Goal: Information Seeking & Learning: Learn about a topic

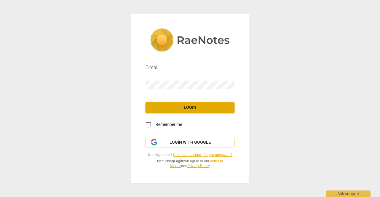
type input "[EMAIL_ADDRESS][DOMAIN_NAME]"
click at [176, 110] on span "Login" at bounding box center [190, 108] width 80 height 6
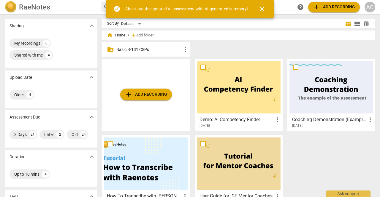
click at [143, 50] on p "Basic B-131 CSPs" at bounding box center [148, 50] width 65 height 6
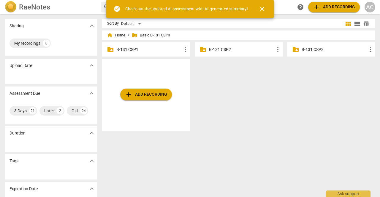
click at [225, 50] on p "B-131 CSP2" at bounding box center [241, 50] width 65 height 6
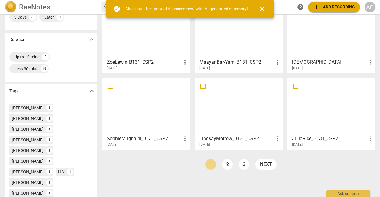
scroll to position [153, 0]
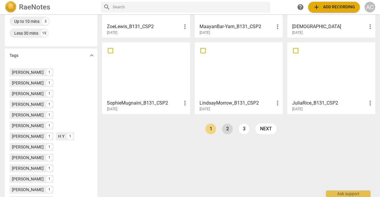
click at [225, 129] on link "2" at bounding box center [227, 129] width 11 height 11
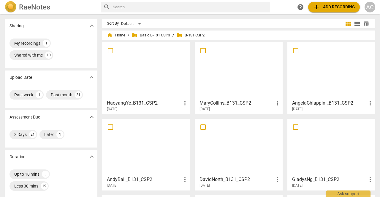
click at [330, 71] on div at bounding box center [332, 71] width 84 height 53
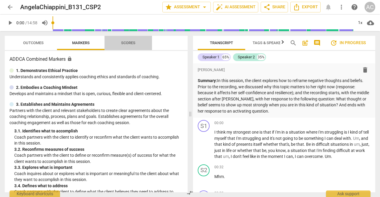
click at [133, 44] on span "Scores" at bounding box center [128, 43] width 14 height 4
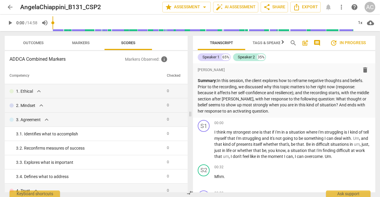
click at [84, 42] on span "Markers" at bounding box center [81, 43] width 18 height 4
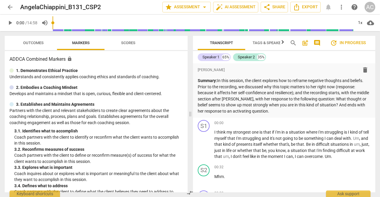
click at [36, 44] on span "Outcomes" at bounding box center [33, 43] width 20 height 4
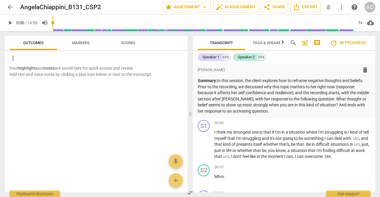
click at [9, 10] on span "arrow_back" at bounding box center [10, 7] width 7 height 7
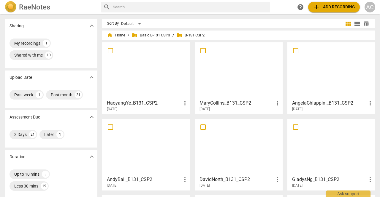
click at [9, 10] on img at bounding box center [11, 7] width 12 height 12
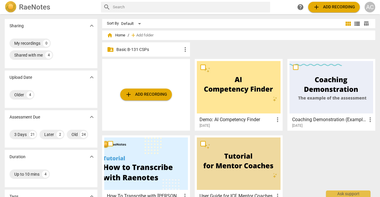
click at [131, 53] on p "Basic B-131 CSPs" at bounding box center [148, 50] width 65 height 6
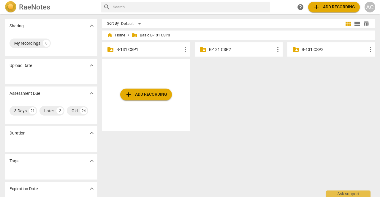
click at [317, 51] on p "B-131 CSP3" at bounding box center [334, 50] width 65 height 6
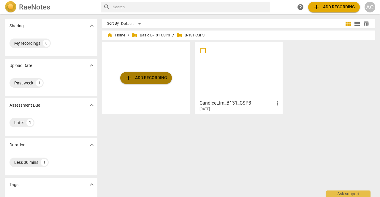
click at [152, 79] on span "add Add recording" at bounding box center [146, 78] width 42 height 7
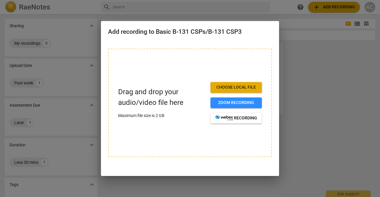
click at [249, 85] on span "Choose local file" at bounding box center [236, 88] width 42 height 6
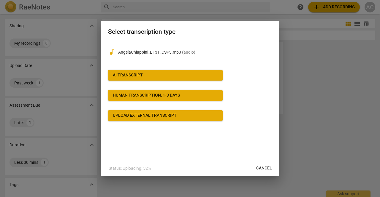
click at [154, 76] on span "AI Transcript" at bounding box center [165, 75] width 105 height 6
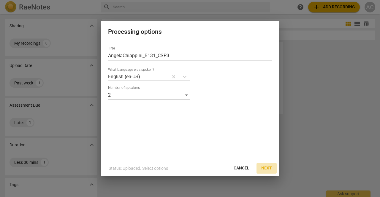
click at [268, 170] on span "Next" at bounding box center [266, 169] width 11 height 6
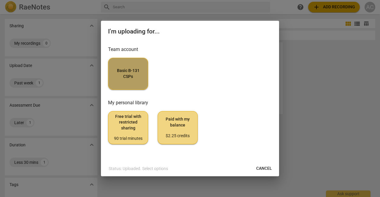
click at [141, 79] on span "Basic B-131 CSPs" at bounding box center [128, 74] width 30 height 12
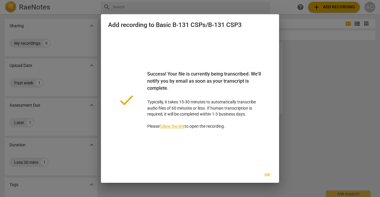
click at [339, 80] on div at bounding box center [190, 98] width 380 height 197
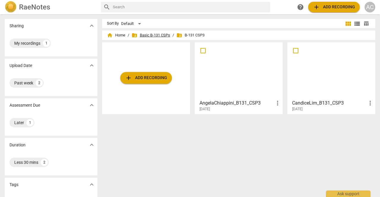
click at [150, 36] on span "folder_shared Basic B-131 CSPs" at bounding box center [151, 35] width 39 height 6
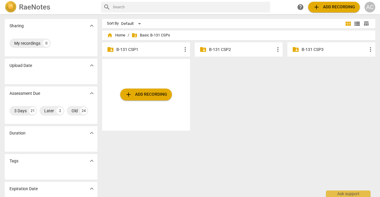
click at [132, 48] on p "B-131 CSP1" at bounding box center [148, 50] width 65 height 6
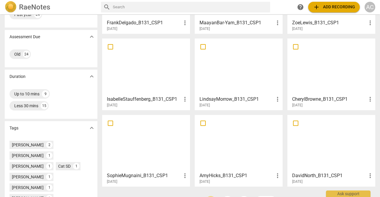
scroll to position [118, 0]
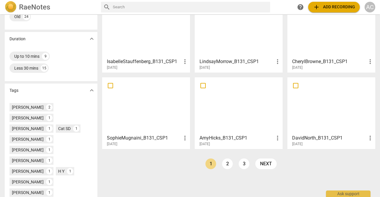
click at [240, 118] on div at bounding box center [239, 106] width 84 height 53
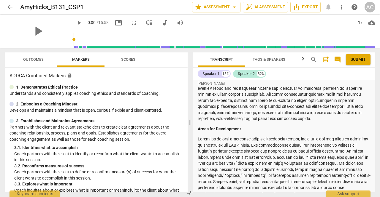
scroll to position [170, 0]
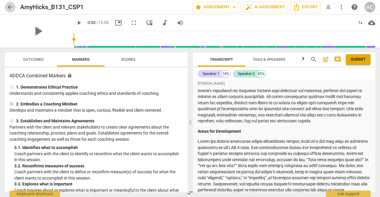
click at [10, 6] on span "arrow_back" at bounding box center [10, 7] width 7 height 7
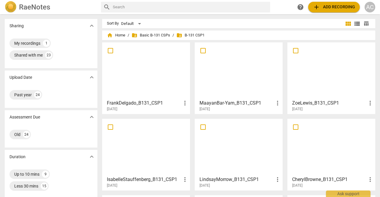
click at [324, 154] on div at bounding box center [332, 147] width 84 height 53
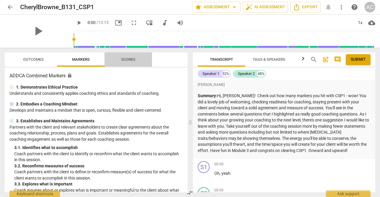
click at [134, 56] on span "Scores" at bounding box center [128, 60] width 29 height 8
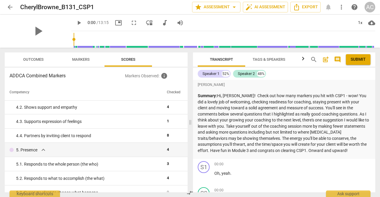
scroll to position [129, 0]
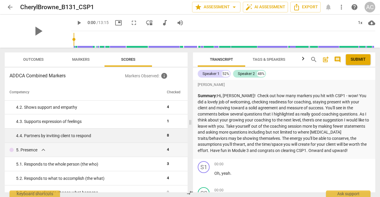
click at [121, 138] on div "4. 4. Partners by inviting client to respond" at bounding box center [89, 136] width 146 height 6
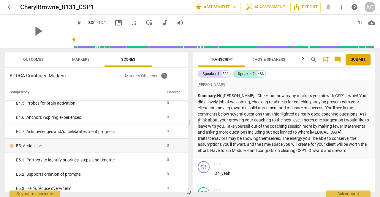
scroll to position [1173, 0]
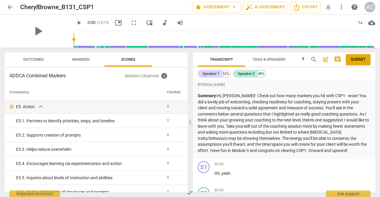
click at [9, 9] on span "arrow_back" at bounding box center [10, 7] width 7 height 7
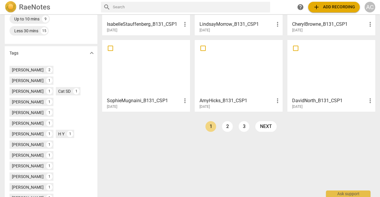
scroll to position [172, 0]
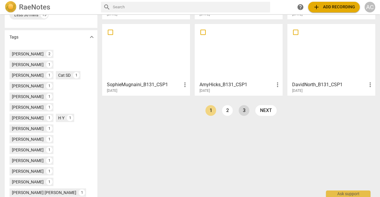
click at [243, 114] on link "3" at bounding box center [244, 110] width 11 height 11
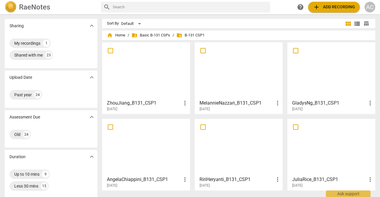
click at [161, 151] on div at bounding box center [146, 147] width 84 height 53
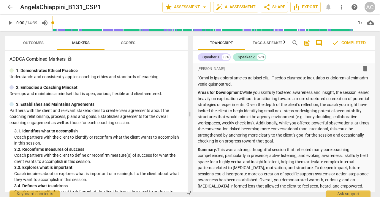
scroll to position [151, 0]
click at [128, 44] on span "Scores" at bounding box center [128, 43] width 14 height 4
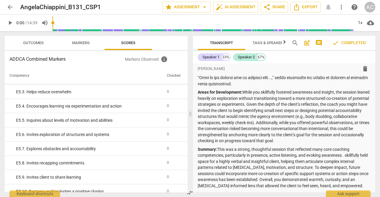
scroll to position [1220, 0]
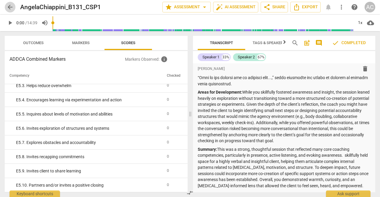
click at [9, 10] on span "arrow_back" at bounding box center [10, 7] width 7 height 7
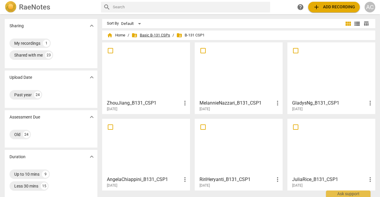
click at [159, 36] on span "folder_shared Basic B-131 CSPs" at bounding box center [151, 35] width 39 height 6
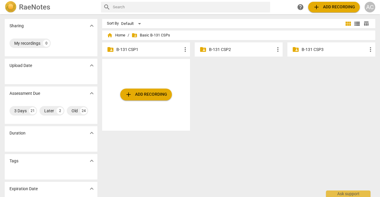
click at [223, 47] on p "B-131 CSP2" at bounding box center [241, 50] width 65 height 6
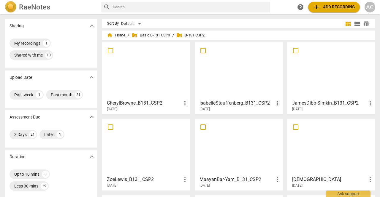
click at [151, 71] on div at bounding box center [146, 71] width 84 height 53
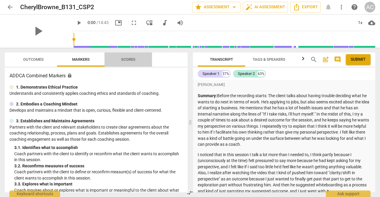
click at [131, 58] on span "Scores" at bounding box center [128, 59] width 14 height 4
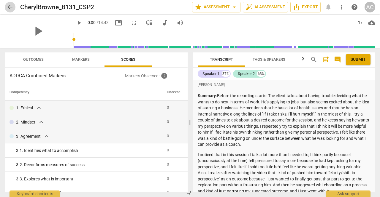
click at [8, 7] on span "arrow_back" at bounding box center [10, 7] width 7 height 7
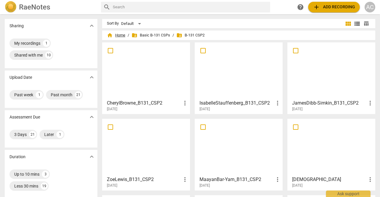
click at [119, 35] on span "home Home" at bounding box center [116, 35] width 18 height 6
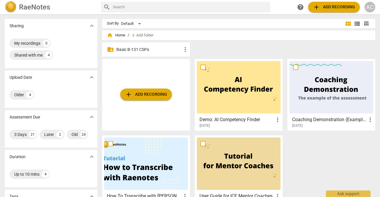
click at [146, 47] on p "Basic B-131 CSPs" at bounding box center [148, 50] width 65 height 6
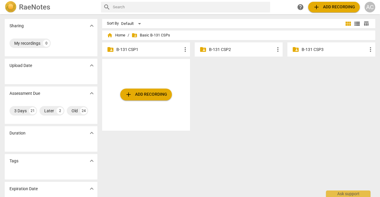
click at [314, 48] on p "B-131 CSP3" at bounding box center [334, 50] width 65 height 6
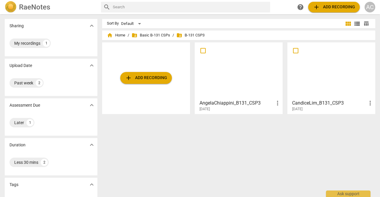
click at [246, 69] on div at bounding box center [239, 71] width 84 height 53
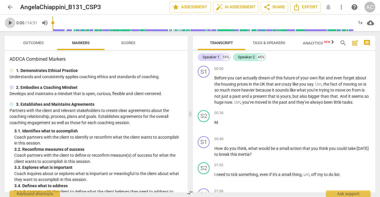
click at [10, 24] on span "play_arrow" at bounding box center [10, 22] width 7 height 7
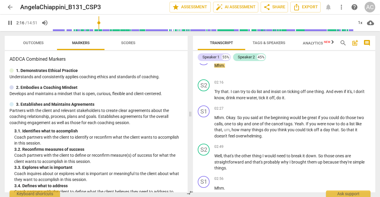
scroll to position [507, 0]
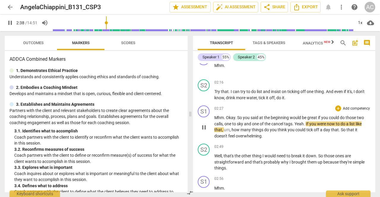
click at [274, 124] on span "cancel" at bounding box center [277, 124] width 13 height 5
type input "160"
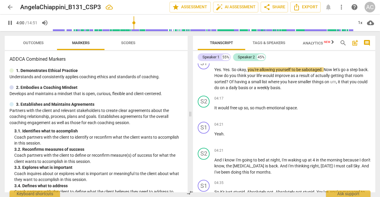
scroll to position [860, 0]
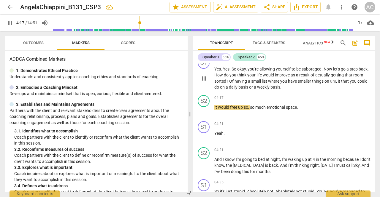
click at [336, 84] on span "um" at bounding box center [333, 81] width 6 height 5
type input "259"
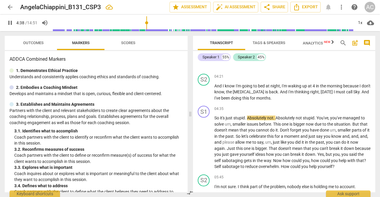
scroll to position [932, 0]
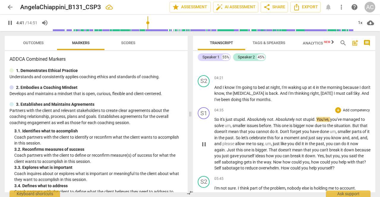
click at [214, 125] on div "S1 play_arrow pause" at bounding box center [206, 140] width 17 height 64
click at [214, 126] on div "play_arrow pause" at bounding box center [206, 144] width 15 height 50
click at [215, 122] on span "So" at bounding box center [217, 119] width 6 height 5
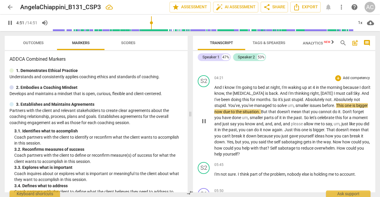
click at [315, 102] on span "Absolutely" at bounding box center [315, 99] width 20 height 5
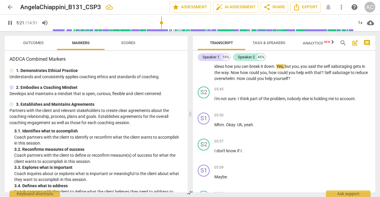
scroll to position [1022, 0]
click at [283, 69] on span "Yes" at bounding box center [279, 66] width 7 height 5
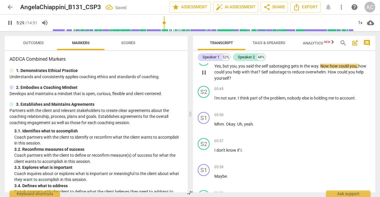
click at [224, 69] on span "but" at bounding box center [226, 66] width 7 height 5
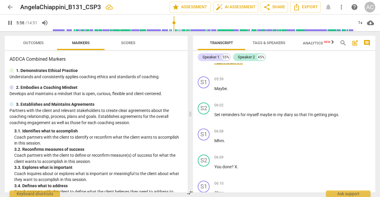
scroll to position [1151, 0]
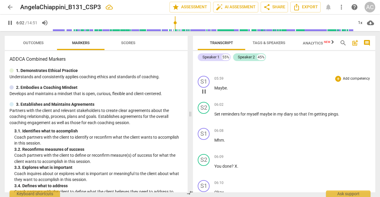
click at [215, 91] on span "Maybe" at bounding box center [220, 88] width 12 height 5
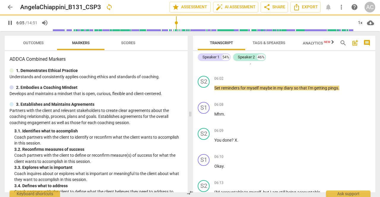
scroll to position [1125, 0]
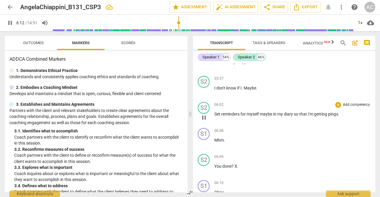
click at [215, 117] on span "Set" at bounding box center [217, 114] width 7 height 5
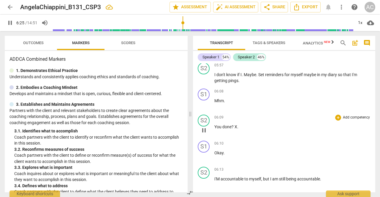
scroll to position [1137, 0]
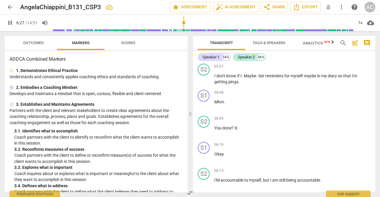
click at [180, 22] on input "range" at bounding box center [203, 22] width 301 height 19
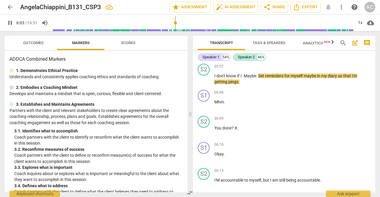
click at [176, 24] on input "range" at bounding box center [203, 22] width 301 height 19
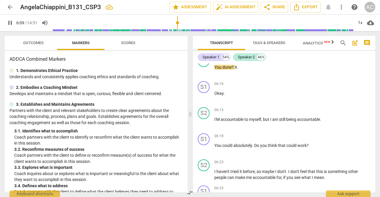
scroll to position [1198, 0]
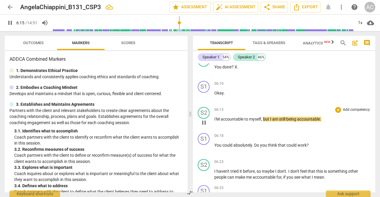
click at [219, 122] on span "I'M" at bounding box center [217, 119] width 6 height 5
type input "376"
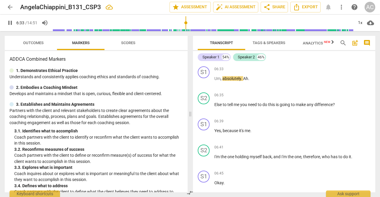
scroll to position [1318, 0]
click at [245, 80] on span "Ah" at bounding box center [245, 78] width 5 height 5
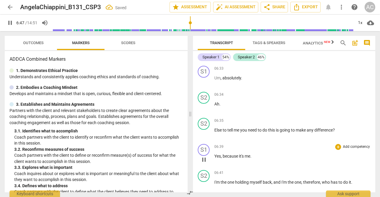
click at [223, 159] on span "because" at bounding box center [231, 156] width 16 height 5
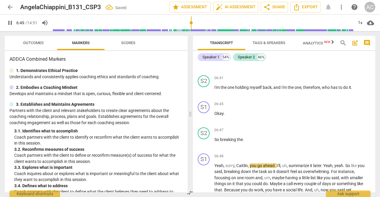
scroll to position [1440, 0]
click at [187, 23] on input "range" at bounding box center [203, 22] width 301 height 19
click at [185, 24] on input "range" at bounding box center [203, 22] width 301 height 19
click at [215, 90] on span "I'm" at bounding box center [217, 87] width 6 height 5
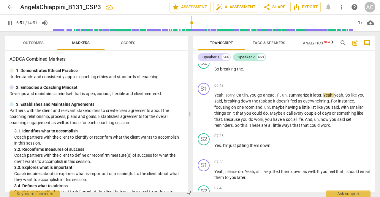
scroll to position [1484, 0]
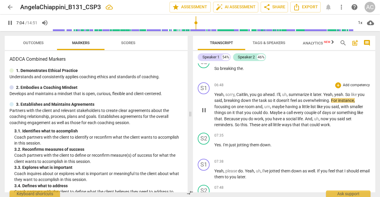
click at [326, 97] on span "Yeah" at bounding box center [327, 94] width 9 height 5
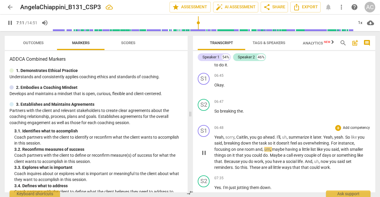
scroll to position [1442, 0]
click at [215, 140] on span "Yeah" at bounding box center [218, 137] width 9 height 5
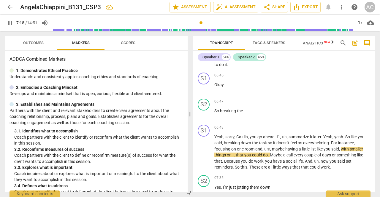
click at [197, 24] on input "range" at bounding box center [203, 22] width 301 height 19
click at [190, 23] on input "range" at bounding box center [203, 22] width 301 height 19
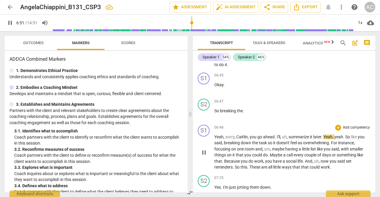
click at [215, 140] on span "Yeah" at bounding box center [218, 137] width 9 height 5
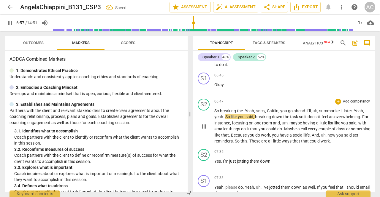
click at [355, 113] on span "Yeah" at bounding box center [358, 111] width 9 height 5
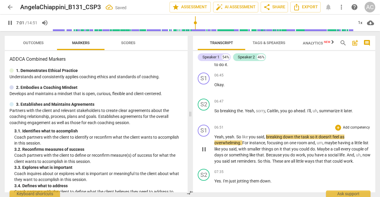
click at [235, 140] on span "." at bounding box center [235, 137] width 2 height 5
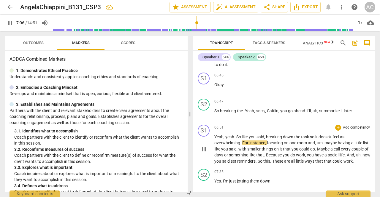
click at [214, 140] on span "Yeah" at bounding box center [218, 137] width 9 height 5
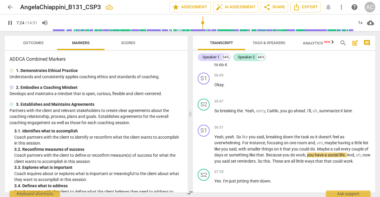
click at [192, 23] on input "range" at bounding box center [203, 22] width 301 height 19
click at [185, 23] on input "range" at bounding box center [203, 22] width 301 height 19
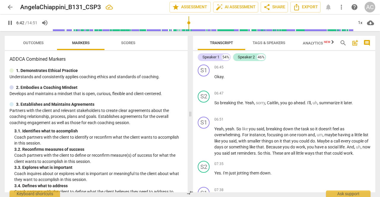
scroll to position [1450, 0]
click at [215, 105] on span "So" at bounding box center [217, 103] width 6 height 5
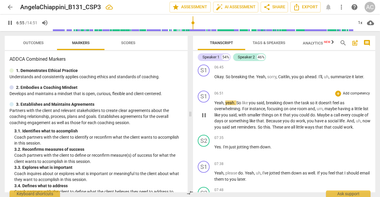
click at [236, 105] on span "So" at bounding box center [239, 103] width 6 height 5
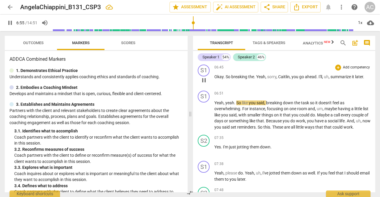
type input "416"
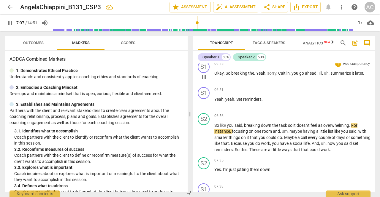
scroll to position [1454, 0]
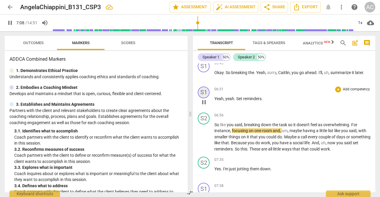
click at [206, 99] on div "S1" at bounding box center [204, 93] width 12 height 12
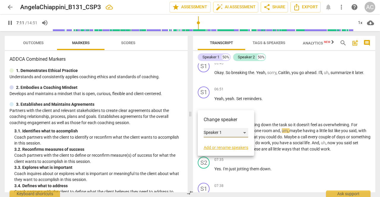
click at [245, 132] on div "Speaker 1" at bounding box center [226, 133] width 45 height 10
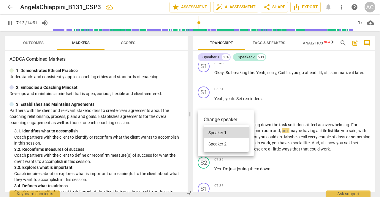
click at [233, 143] on li "Speaker 2" at bounding box center [226, 144] width 45 height 11
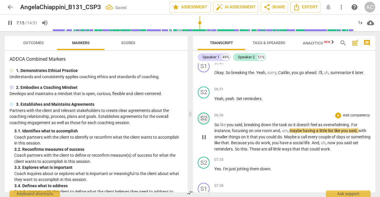
click at [203, 125] on div "S2" at bounding box center [204, 119] width 12 height 12
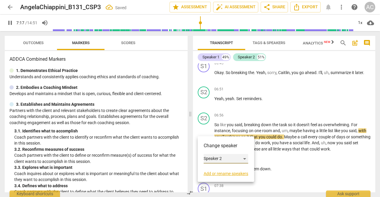
click at [245, 158] on div "Speaker 2" at bounding box center [226, 159] width 45 height 10
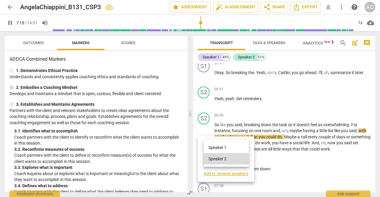
click at [232, 148] on li "Speaker 1" at bounding box center [226, 147] width 45 height 11
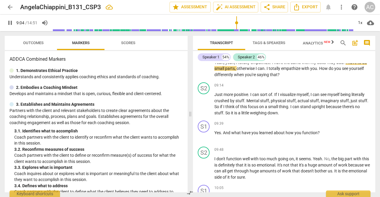
scroll to position [1735, 0]
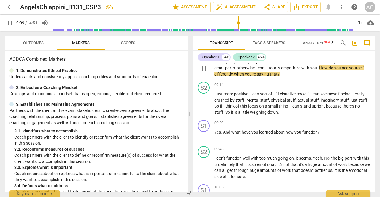
click at [265, 70] on span "can" at bounding box center [261, 68] width 7 height 5
type input "551"
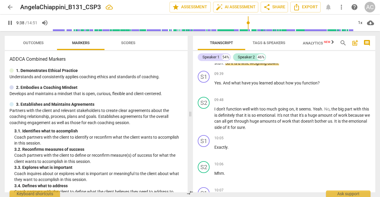
scroll to position [1784, 0]
click at [269, 65] on span "down" at bounding box center [273, 63] width 10 height 5
type input "582"
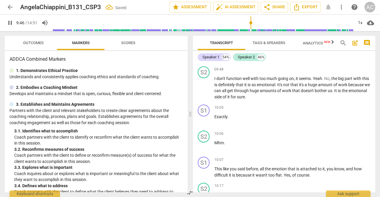
scroll to position [1815, 0]
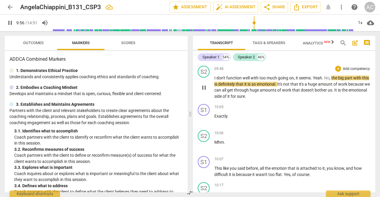
click at [315, 80] on span "Yeah" at bounding box center [317, 78] width 9 height 5
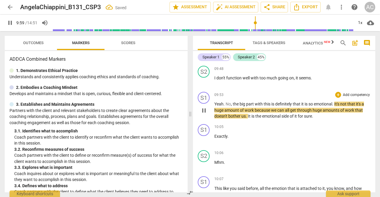
click at [226, 107] on span "No" at bounding box center [228, 104] width 5 height 5
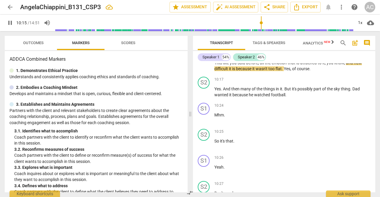
scroll to position [1971, 0]
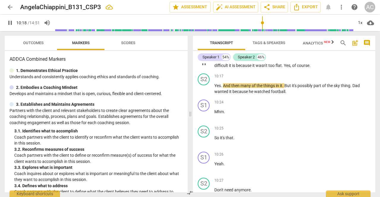
click at [274, 68] on span "too" at bounding box center [271, 65] width 7 height 5
type input "620"
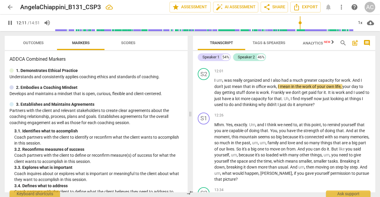
scroll to position [2468, 0]
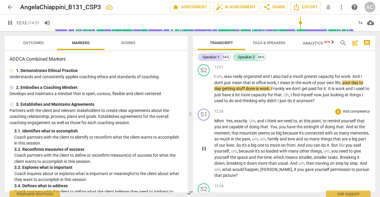
click at [328, 160] on span "smaller" at bounding box center [321, 157] width 14 height 5
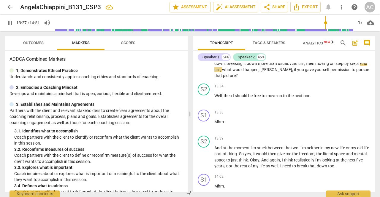
scroll to position [2576, 0]
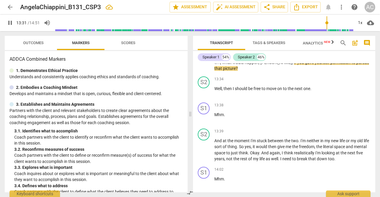
click at [292, 65] on span "[PERSON_NAME]" at bounding box center [276, 62] width 32 height 5
type input "812"
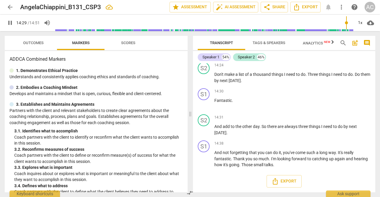
scroll to position [2823, 0]
type input "891"
click at [273, 165] on span "talks" at bounding box center [268, 165] width 9 height 5
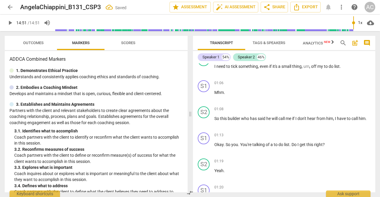
scroll to position [0, 0]
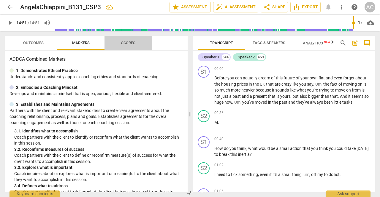
click at [126, 39] on span "Scores" at bounding box center [128, 43] width 29 height 8
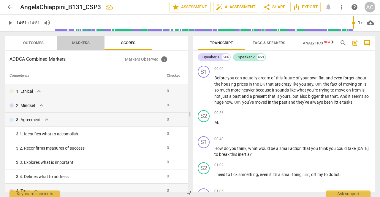
click at [89, 42] on span "Markers" at bounding box center [81, 43] width 18 height 4
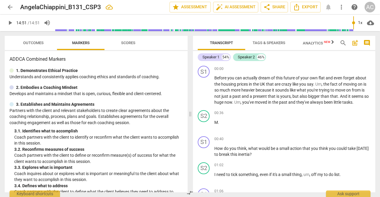
drag, startPoint x: 373, startPoint y: 67, endPoint x: 379, endPoint y: 48, distance: 20.0
click at [379, 48] on div "Transcript Tags & Speakers Analytics New search post_add comment Speaker 1 54% …" at bounding box center [285, 114] width 189 height 166
click at [375, 59] on div "Speaker 1 54% Speaker 2 46% S1 play_arrow pause 00:00 + Add competency keyboard…" at bounding box center [284, 122] width 182 height 142
click at [129, 42] on span "Scores" at bounding box center [128, 43] width 14 height 4
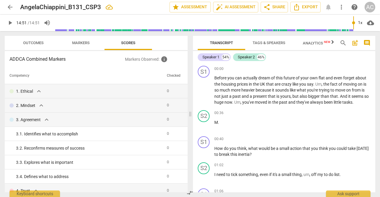
click at [277, 42] on span "Tags & Speakers" at bounding box center [269, 43] width 33 height 4
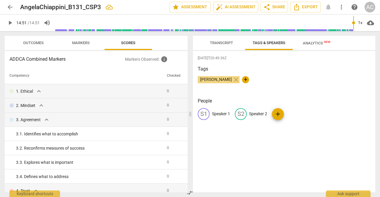
click at [318, 43] on span "Analytics New" at bounding box center [317, 43] width 28 height 4
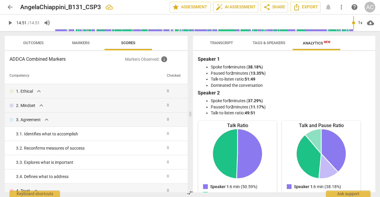
click at [224, 44] on span "Transcript" at bounding box center [221, 43] width 23 height 4
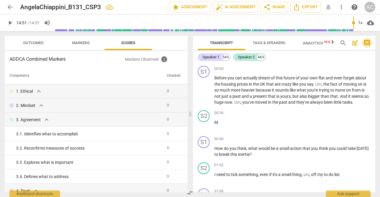
click at [369, 42] on span "comment" at bounding box center [367, 42] width 7 height 7
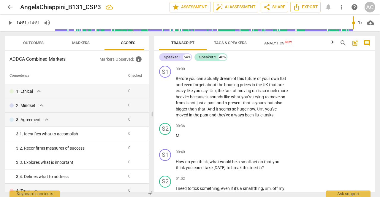
click at [369, 43] on span "comment" at bounding box center [367, 42] width 7 height 7
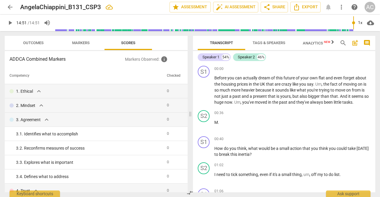
click at [356, 42] on span "post_add" at bounding box center [355, 42] width 7 height 7
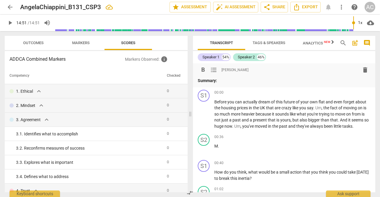
click at [203, 70] on span "format_bold" at bounding box center [203, 70] width 7 height 7
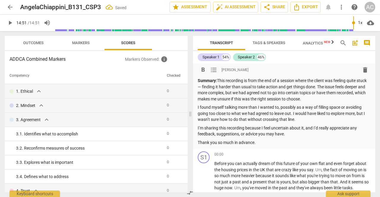
click at [211, 87] on p "Summary: This recording is from the end of a session where the client was feeli…" at bounding box center [284, 90] width 173 height 24
click at [355, 87] on p "Summary: This recording is from the end of a session where the client was feeli…" at bounding box center [284, 90] width 173 height 24
click at [199, 106] on p "I found myself talking more than I wanted to, possibly as a way of filling spac…" at bounding box center [284, 114] width 173 height 18
click at [200, 128] on p "I’m sharing this recording because I feel uncertain about it, and I’d really ap…" at bounding box center [284, 131] width 173 height 12
click at [267, 145] on p "Thank you so much in advance." at bounding box center [284, 143] width 173 height 6
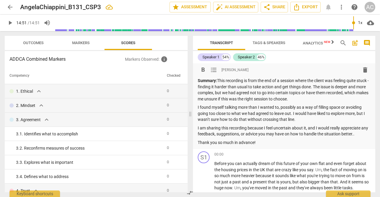
click at [280, 108] on p "I found myself talking more than I wanted to, possibly as a way of filling spac…" at bounding box center [284, 114] width 173 height 18
click at [341, 121] on p "I found myself talking more than I wanted to, being repetitive, possibly as a w…" at bounding box center [284, 114] width 173 height 18
click at [364, 135] on p "I am sharing this recording because I feel uncertain about it, and I would real…" at bounding box center [284, 131] width 173 height 12
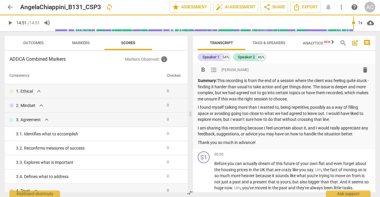
type input "891"
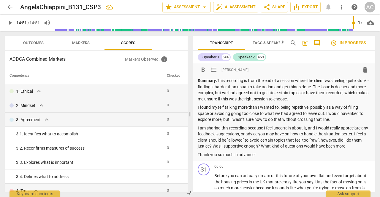
click at [364, 149] on p "I am sharing this recording because I feel uncertain about it, and I would real…" at bounding box center [284, 137] width 173 height 24
click at [264, 158] on p "Thank you so much in advance!" at bounding box center [284, 155] width 173 height 6
click at [355, 42] on span "update In progress" at bounding box center [348, 42] width 36 height 7
click at [276, 43] on span "Tags & Speakers" at bounding box center [269, 43] width 33 height 4
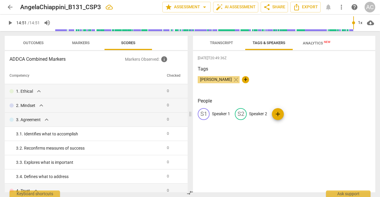
click at [225, 41] on span "Transcript" at bounding box center [221, 43] width 23 height 4
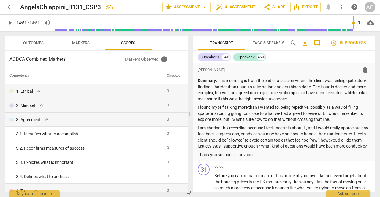
click at [87, 45] on span "Markers" at bounding box center [81, 43] width 18 height 4
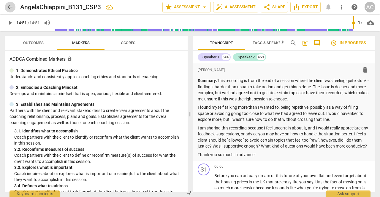
click at [7, 6] on span "arrow_back" at bounding box center [10, 7] width 7 height 7
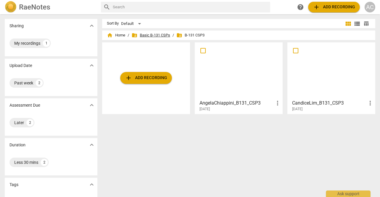
click at [160, 33] on span "folder_shared Basic B-131 CSPs" at bounding box center [151, 35] width 39 height 6
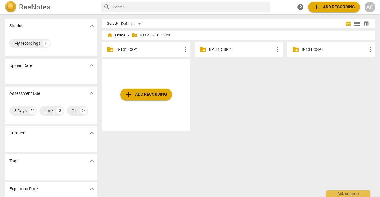
click at [224, 51] on p "B-131 CSP2" at bounding box center [241, 50] width 65 height 6
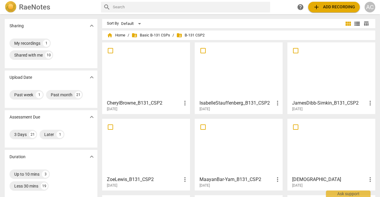
scroll to position [127, 0]
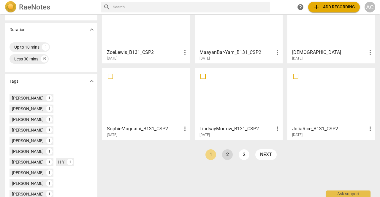
click at [226, 156] on link "2" at bounding box center [227, 155] width 11 height 11
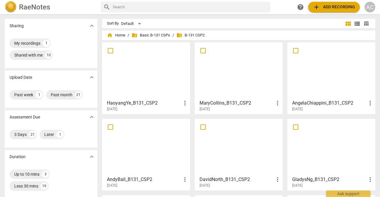
click at [152, 69] on div at bounding box center [146, 71] width 84 height 53
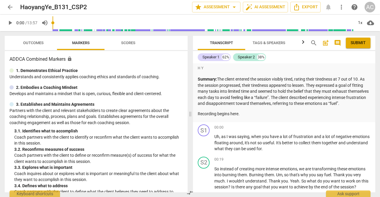
click at [7, 9] on span "arrow_back" at bounding box center [10, 7] width 7 height 7
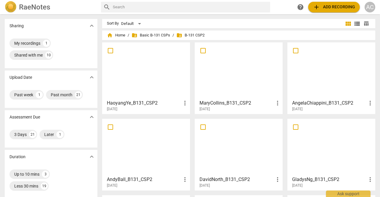
click at [150, 65] on div at bounding box center [146, 71] width 84 height 53
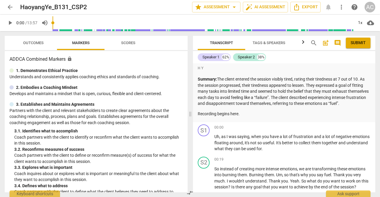
click at [128, 43] on span "Scores" at bounding box center [128, 43] width 14 height 4
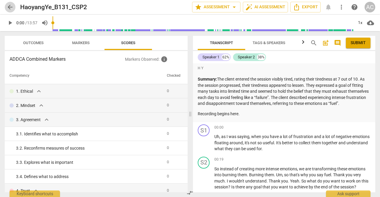
click at [8, 6] on span "arrow_back" at bounding box center [10, 7] width 7 height 7
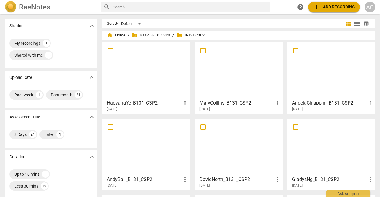
click at [251, 73] on div at bounding box center [239, 71] width 84 height 53
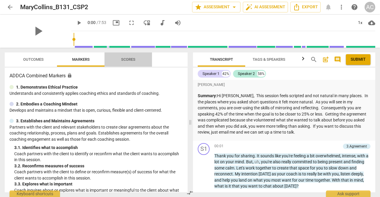
click at [132, 60] on span "Scores" at bounding box center [128, 59] width 14 height 4
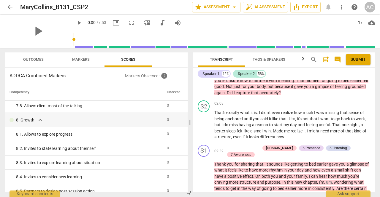
scroll to position [267, 0]
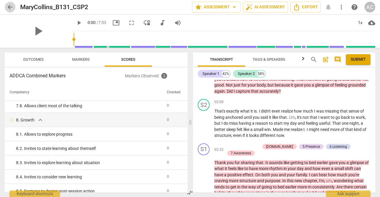
click at [12, 9] on span "arrow_back" at bounding box center [10, 7] width 7 height 7
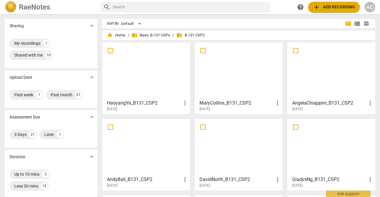
click at [345, 68] on div at bounding box center [332, 71] width 84 height 53
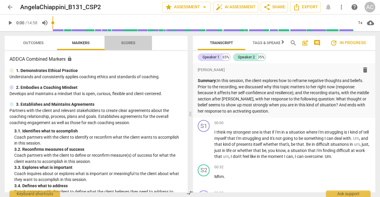
click at [133, 43] on span "Scores" at bounding box center [128, 43] width 14 height 4
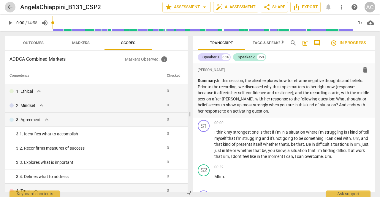
click at [13, 6] on span "arrow_back" at bounding box center [10, 7] width 7 height 7
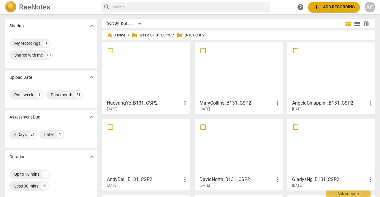
click at [231, 148] on div at bounding box center [239, 147] width 84 height 53
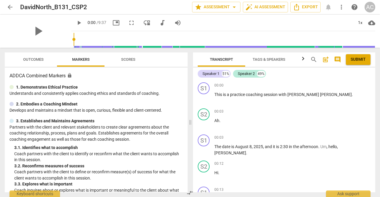
click at [130, 60] on span "Scores" at bounding box center [128, 59] width 14 height 4
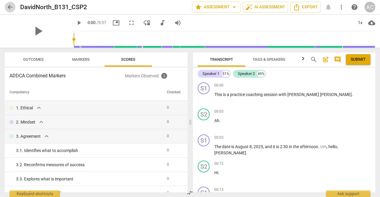
click at [12, 8] on span "arrow_back" at bounding box center [10, 7] width 7 height 7
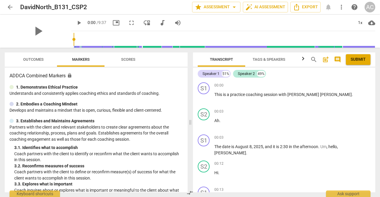
click at [8, 6] on span "arrow_back" at bounding box center [10, 7] width 7 height 7
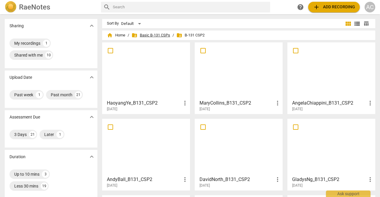
click at [159, 34] on span "folder_shared Basic B-131 CSPs" at bounding box center [151, 35] width 39 height 6
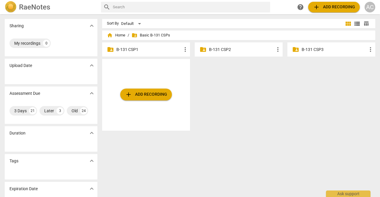
click at [318, 50] on p "B-131 CSP3" at bounding box center [334, 50] width 65 height 6
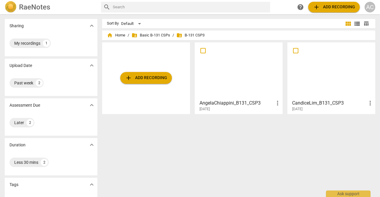
click at [233, 76] on div at bounding box center [239, 71] width 84 height 53
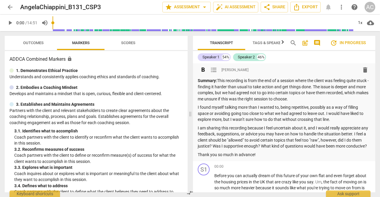
click at [203, 132] on p "I am sharing this recording because I feel uncertain about it, and I would real…" at bounding box center [284, 137] width 173 height 24
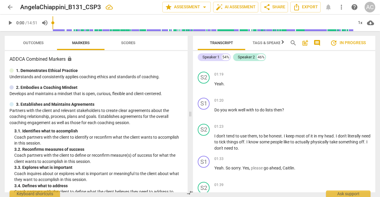
scroll to position [294, 0]
click at [10, 8] on span "arrow_back" at bounding box center [10, 7] width 7 height 7
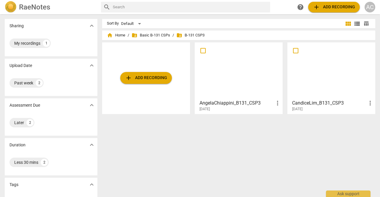
click at [320, 71] on div at bounding box center [332, 71] width 84 height 53
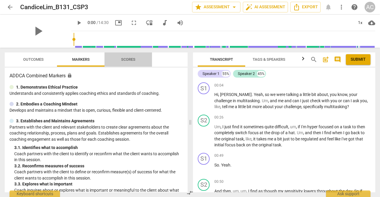
click at [128, 61] on span "Scores" at bounding box center [128, 59] width 14 height 4
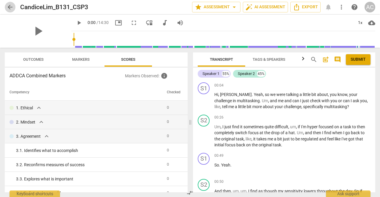
click at [11, 6] on span "arrow_back" at bounding box center [10, 7] width 7 height 7
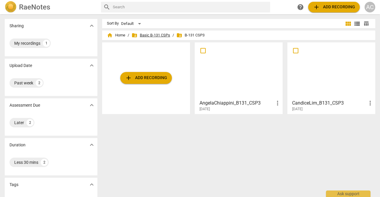
click at [150, 36] on span "folder_shared Basic B-131 CSPs" at bounding box center [151, 35] width 39 height 6
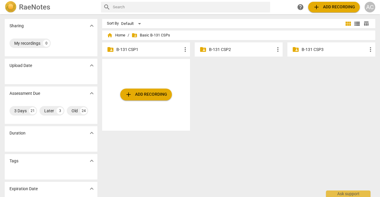
click at [219, 49] on p "B-131 CSP2" at bounding box center [241, 50] width 65 height 6
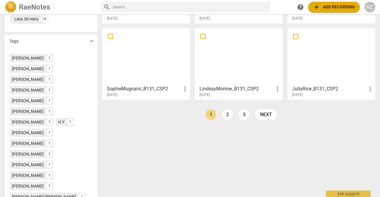
scroll to position [178, 0]
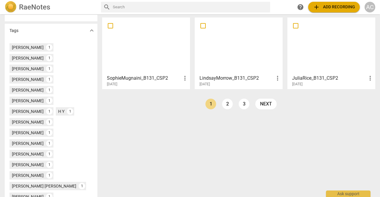
click at [155, 42] on div at bounding box center [146, 46] width 84 height 53
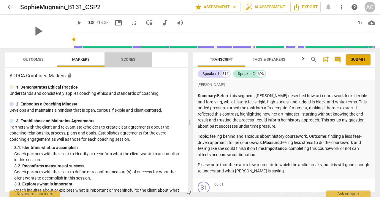
click at [132, 60] on span "Scores" at bounding box center [128, 59] width 14 height 4
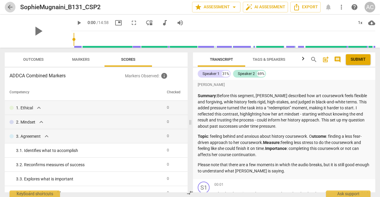
click at [10, 6] on span "arrow_back" at bounding box center [10, 7] width 7 height 7
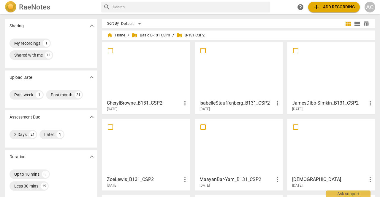
click at [311, 69] on div at bounding box center [332, 71] width 84 height 53
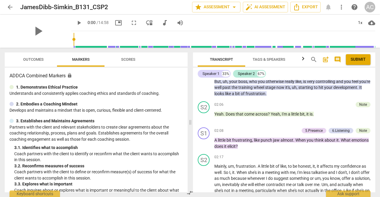
scroll to position [292, 0]
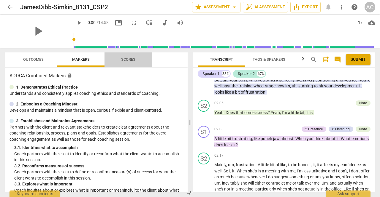
click at [130, 61] on span "Scores" at bounding box center [128, 59] width 14 height 4
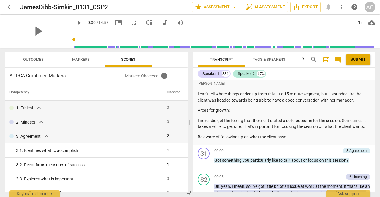
scroll to position [69, 0]
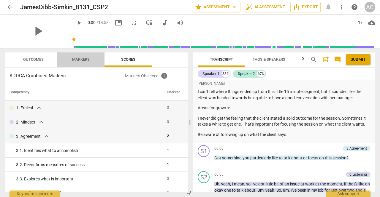
click at [84, 58] on span "Markers" at bounding box center [81, 59] width 18 height 4
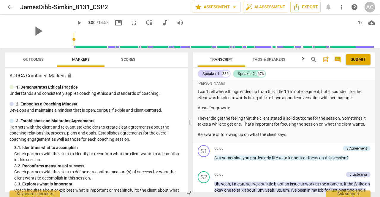
click at [63, 121] on p "3. Establishes and Maintains Agreements" at bounding box center [55, 121] width 78 height 6
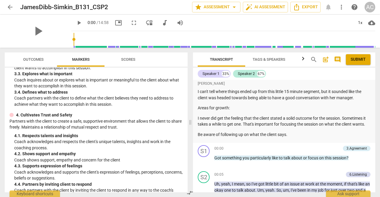
scroll to position [115, 0]
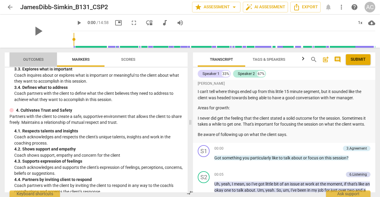
click at [39, 61] on span "Outcomes" at bounding box center [33, 59] width 20 height 4
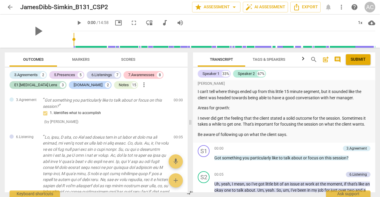
click at [11, 8] on span "arrow_back" at bounding box center [10, 7] width 7 height 7
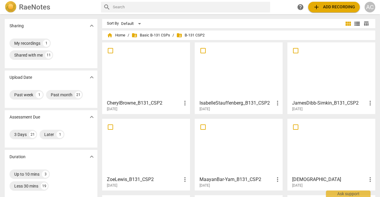
click at [226, 97] on div at bounding box center [239, 71] width 84 height 53
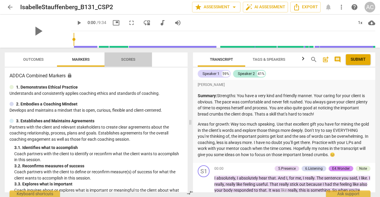
click at [130, 60] on span "Scores" at bounding box center [128, 59] width 14 height 4
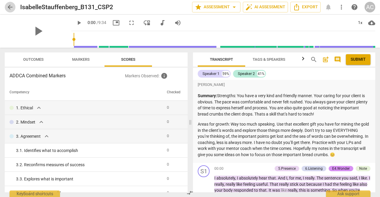
click at [12, 8] on span "arrow_back" at bounding box center [10, 7] width 7 height 7
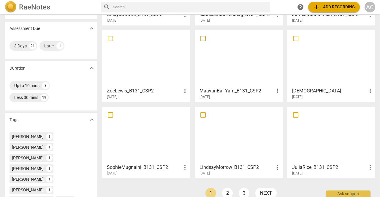
scroll to position [90, 0]
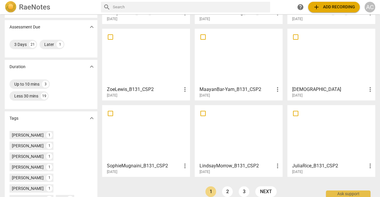
click at [134, 59] on div at bounding box center [146, 57] width 84 height 53
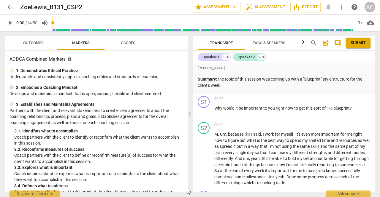
click at [370, 6] on div "AC" at bounding box center [370, 7] width 11 height 11
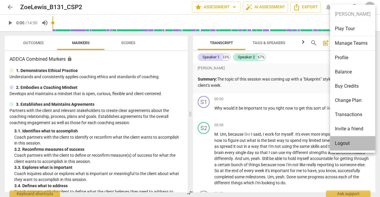
click at [344, 146] on li "Logout" at bounding box center [352, 144] width 45 height 14
